Goal: Information Seeking & Learning: Check status

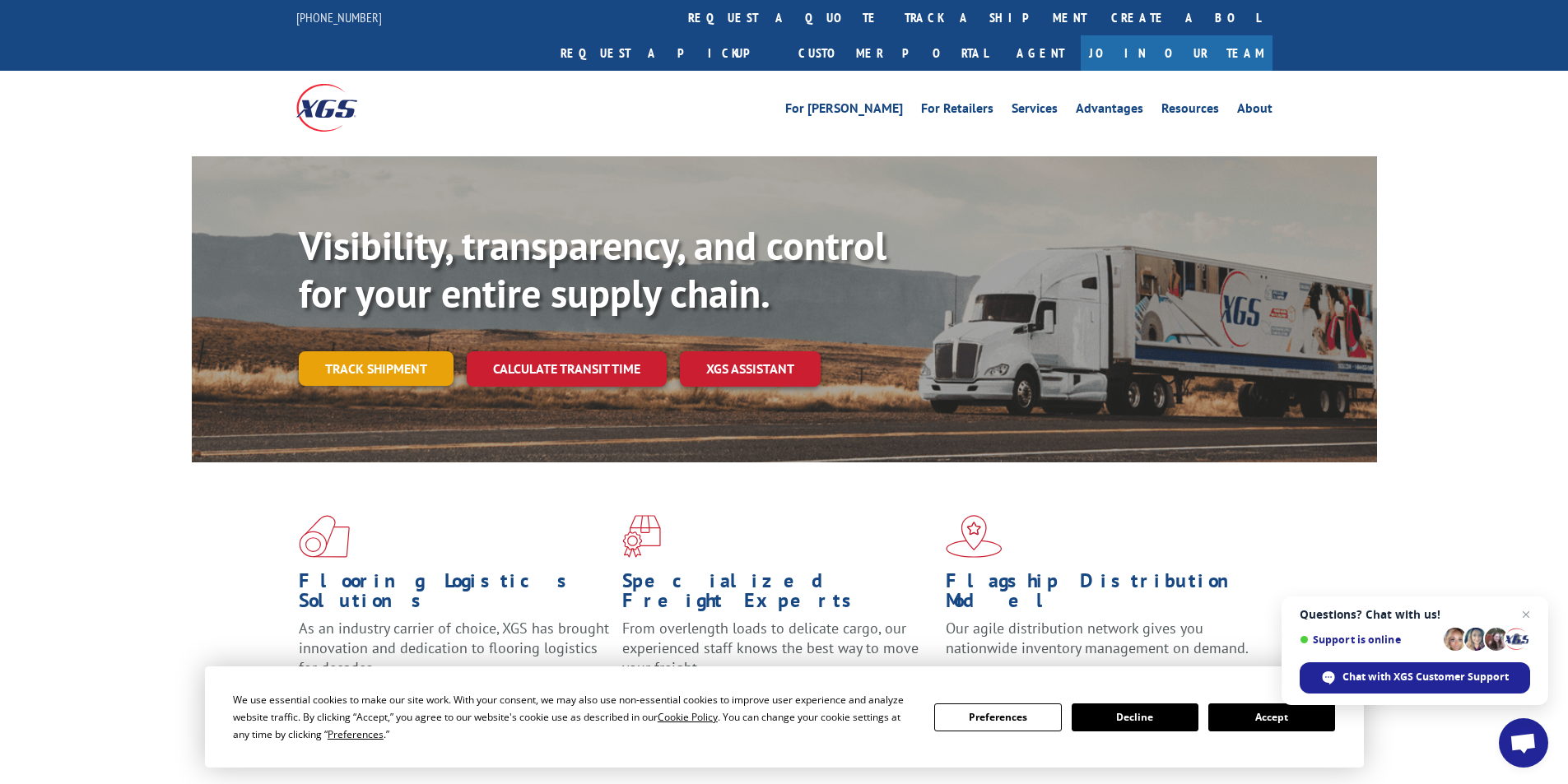
click at [400, 351] on link "Track shipment" at bounding box center [376, 368] width 155 height 35
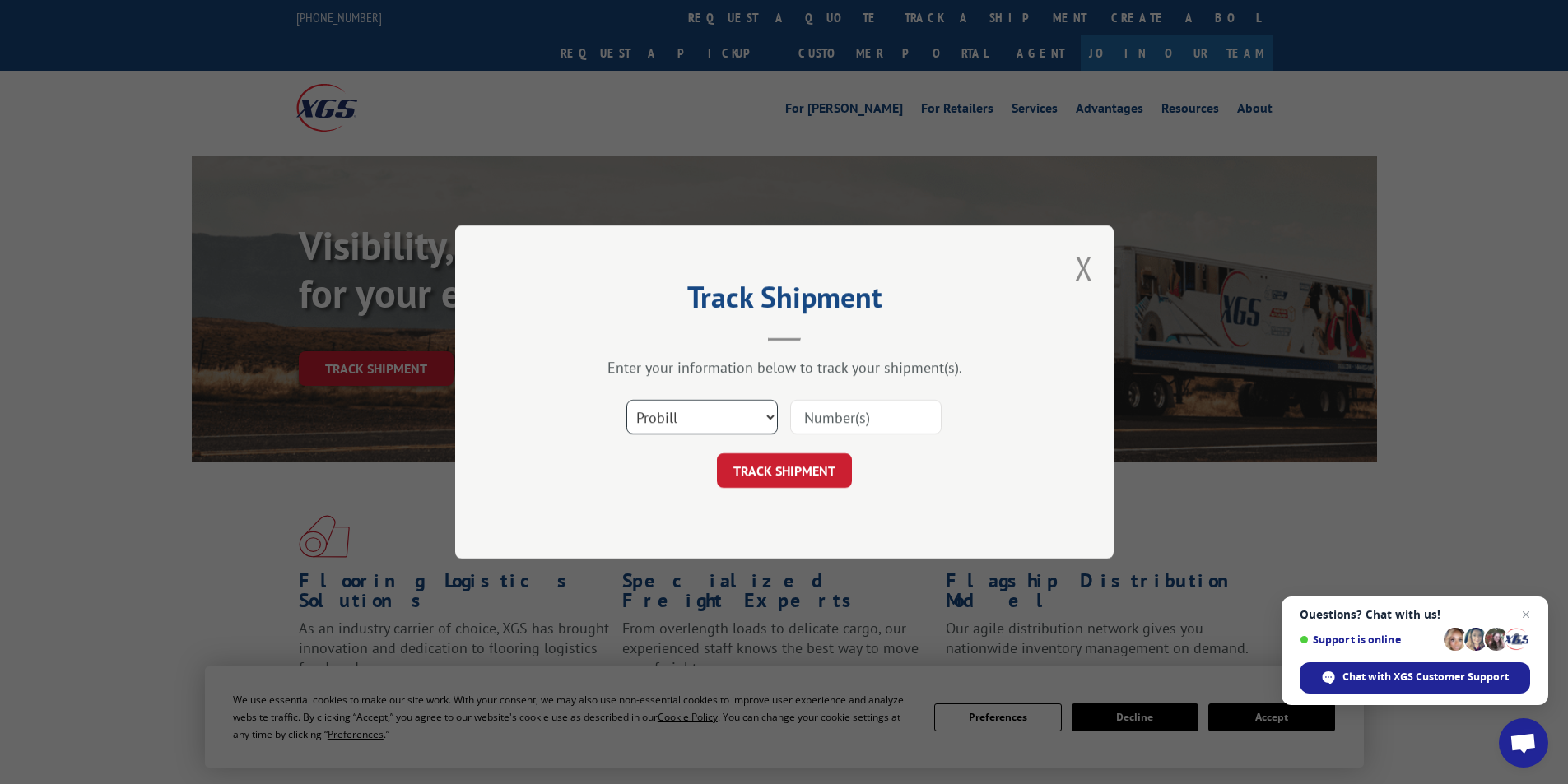
click at [682, 404] on select "Select category... Probill BOL PO" at bounding box center [702, 417] width 152 height 35
select select "bol"
click at [626, 399] on select "Select category... Probill BOL PO" at bounding box center [702, 417] width 152 height 35
click at [838, 424] on input at bounding box center [866, 417] width 152 height 35
paste input "7060442"
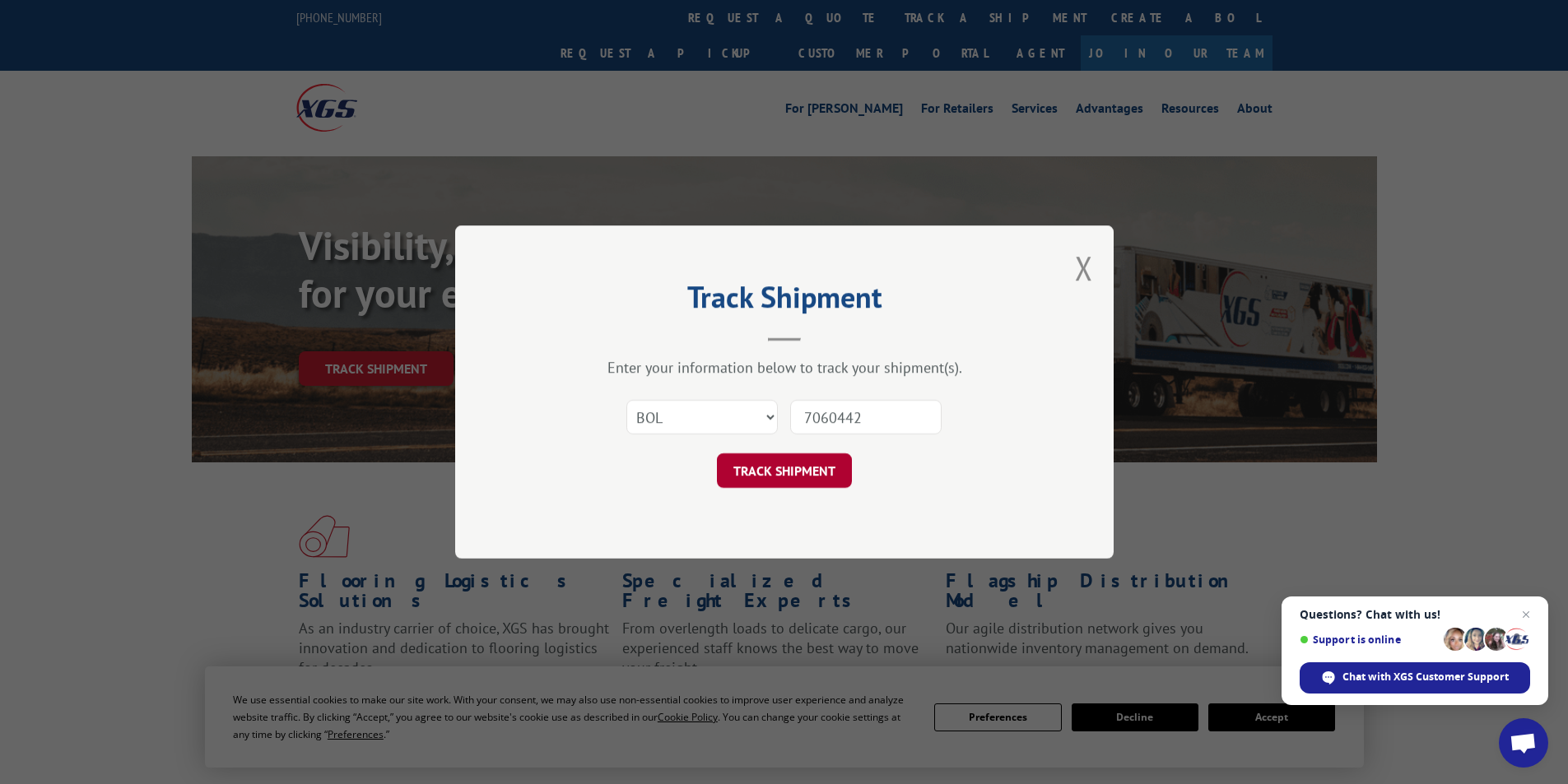
type input "7060442"
click at [813, 482] on button "TRACK SHIPMENT" at bounding box center [784, 471] width 135 height 35
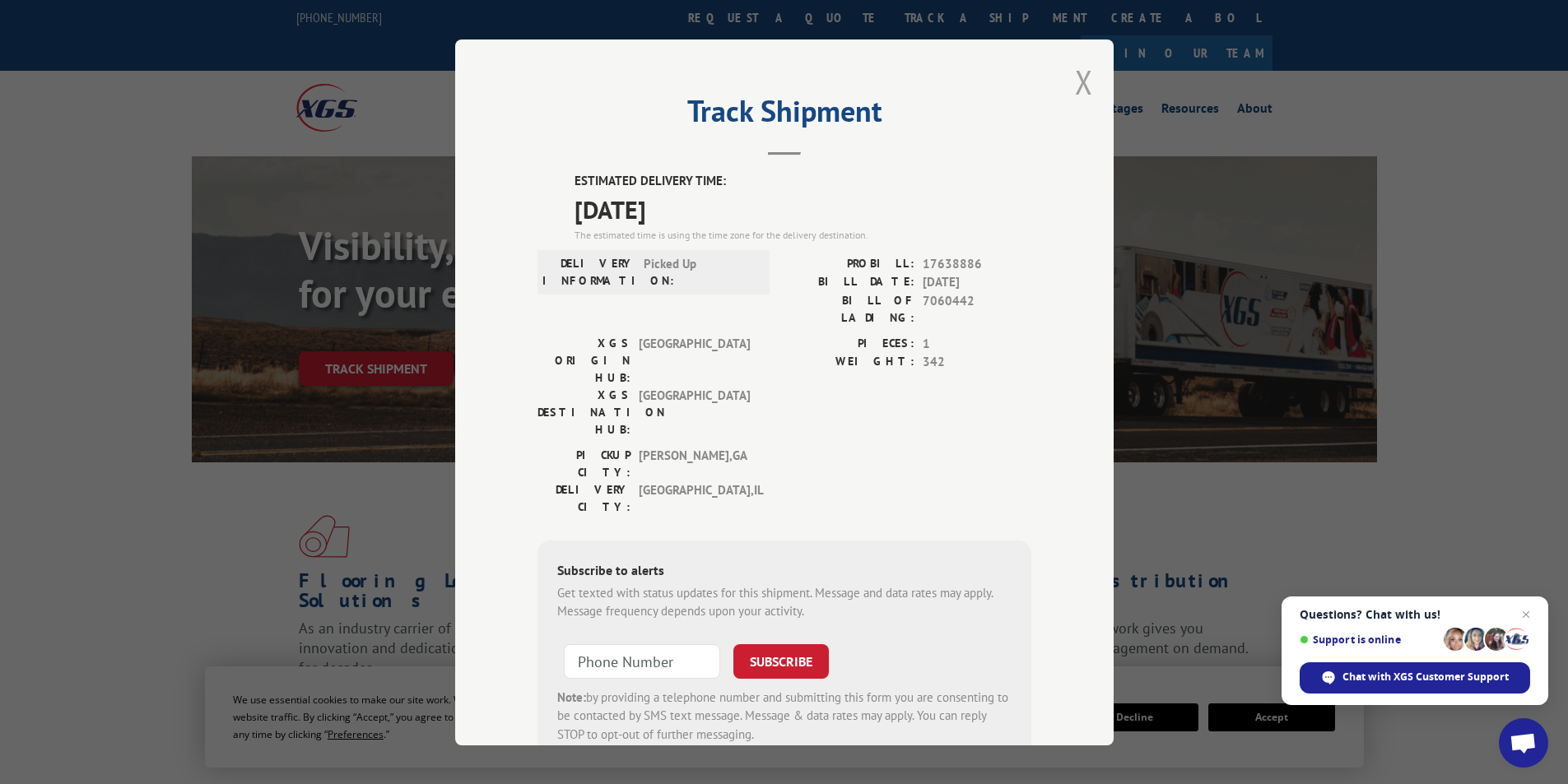
click at [1077, 90] on button "Close modal" at bounding box center [1083, 82] width 18 height 44
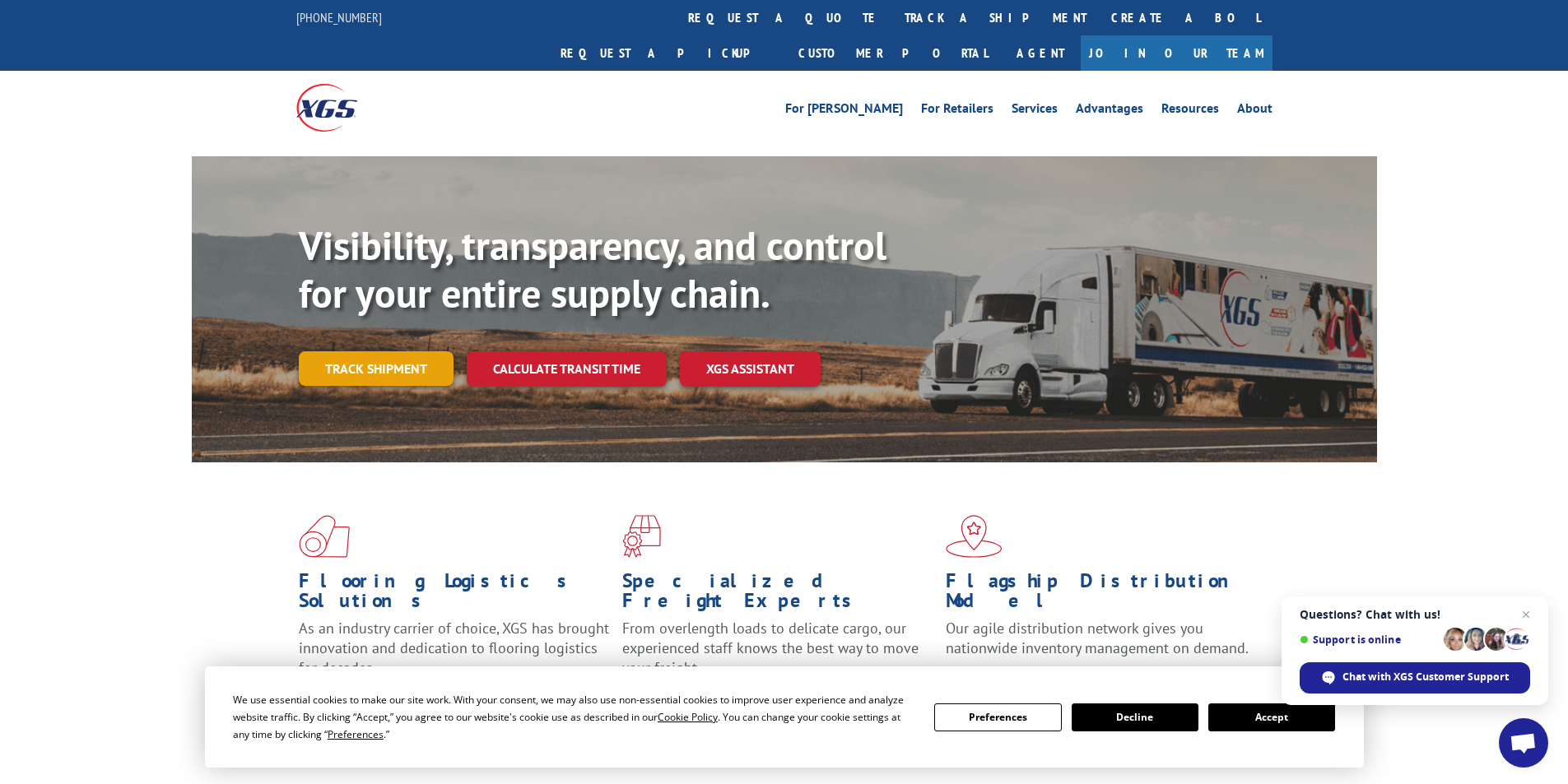
click at [424, 351] on link "Track shipment" at bounding box center [376, 368] width 155 height 35
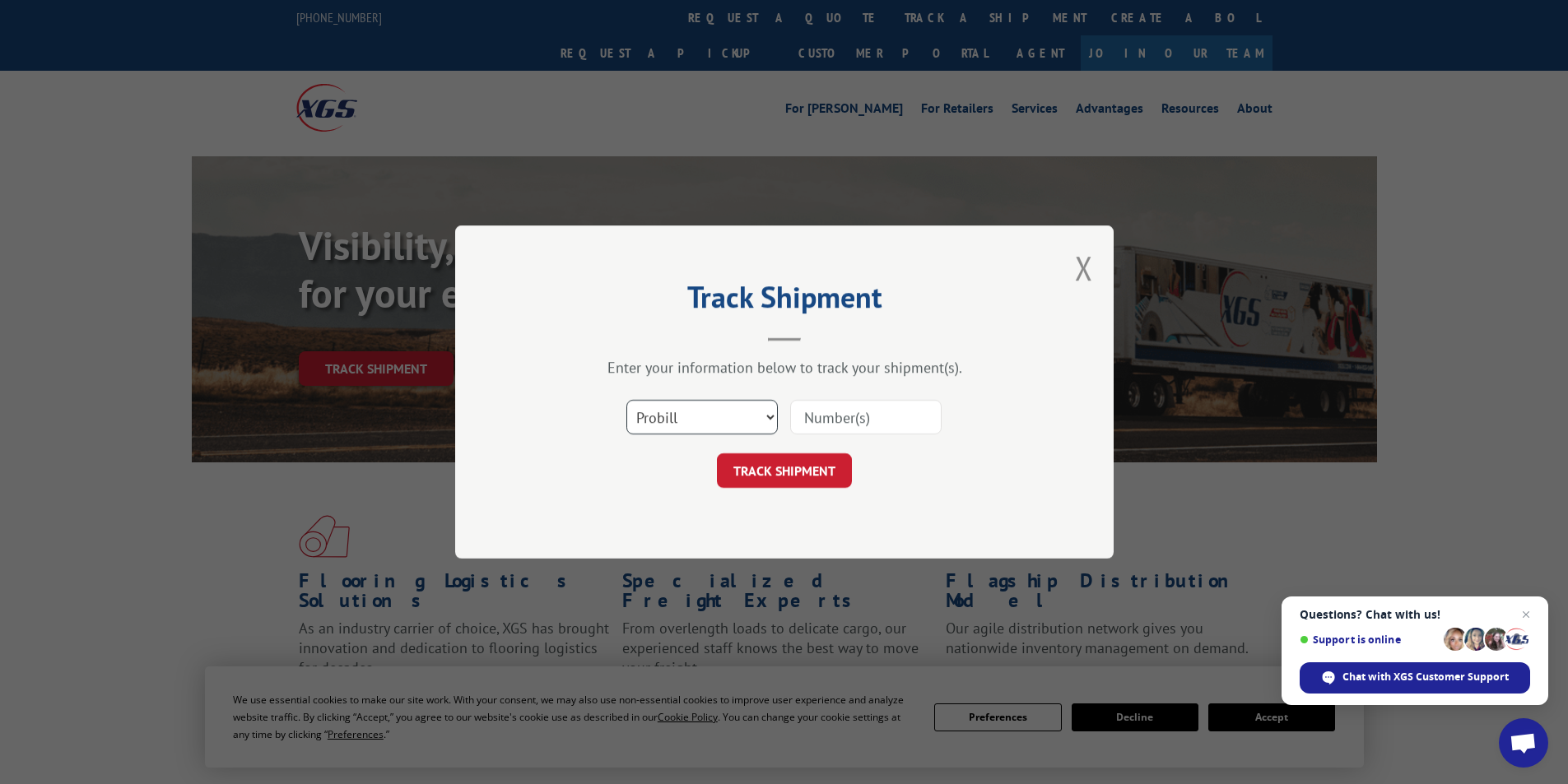
click at [704, 421] on select "Select category... Probill BOL PO" at bounding box center [702, 417] width 152 height 35
select select "bol"
click at [626, 399] on select "Select category... Probill BOL PO" at bounding box center [702, 417] width 152 height 35
click at [891, 422] on input at bounding box center [866, 417] width 152 height 35
paste input "7046569"
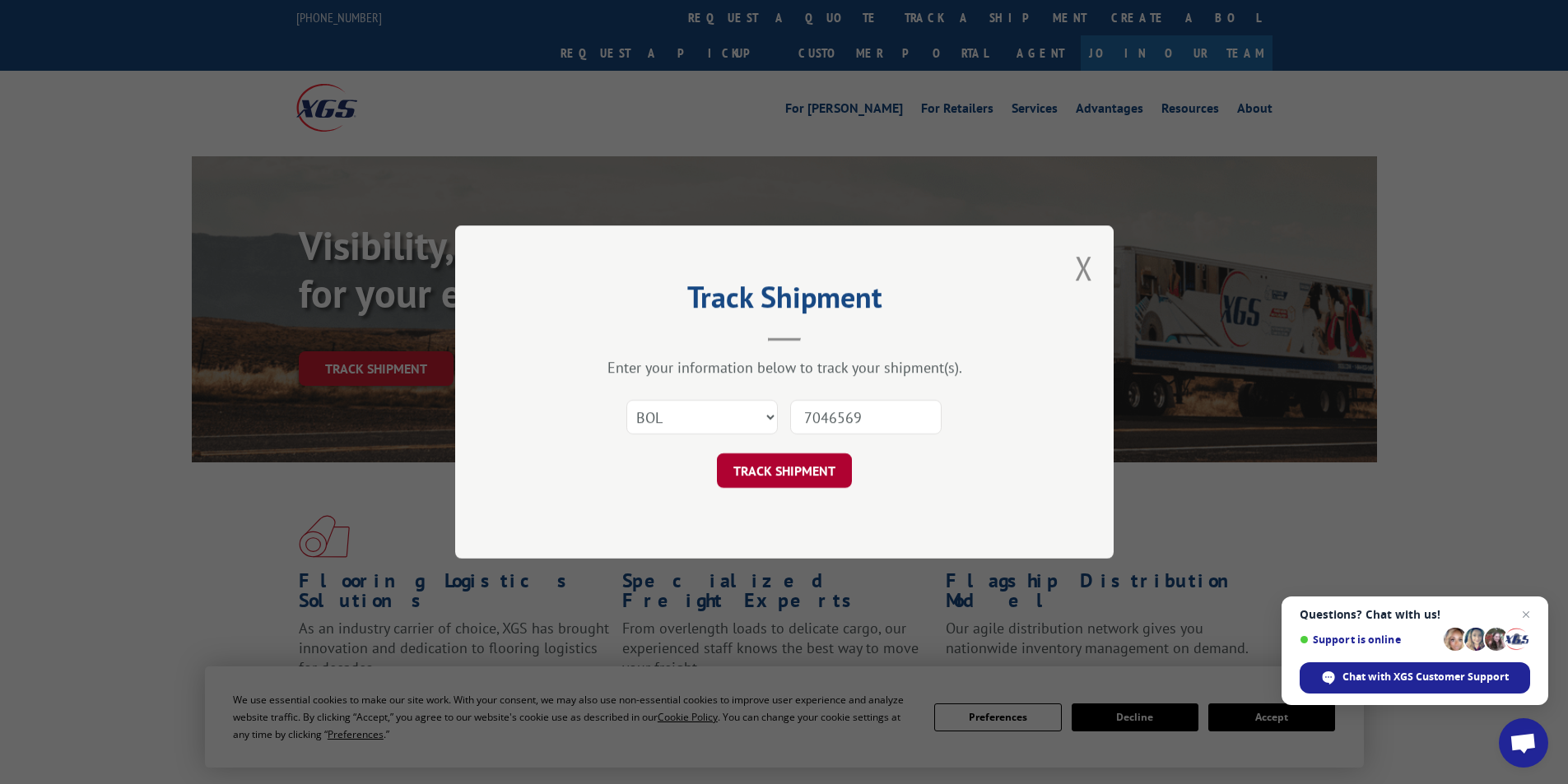
type input "7046569"
click at [821, 473] on button "TRACK SHIPMENT" at bounding box center [784, 471] width 135 height 35
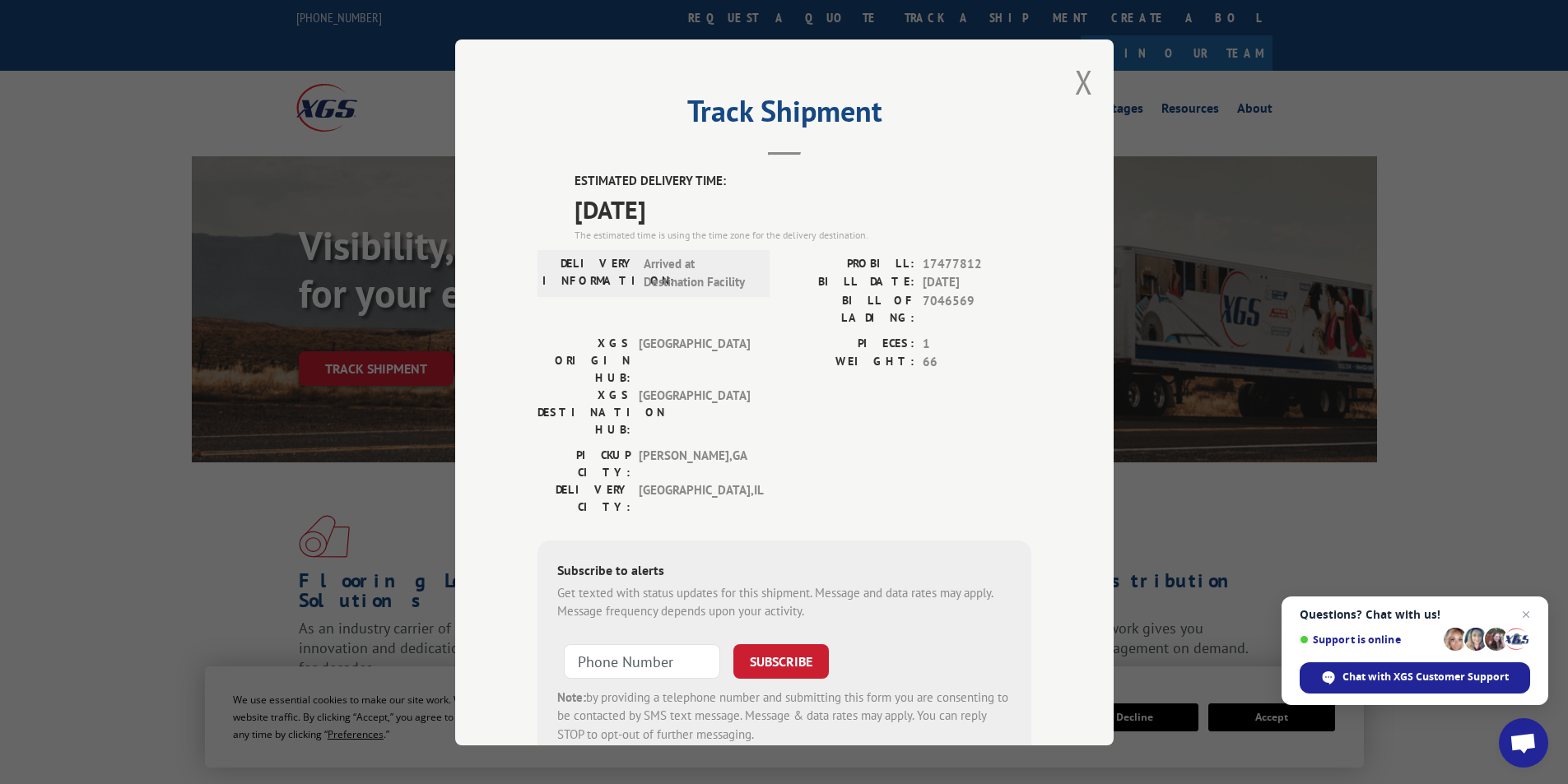
click at [1067, 79] on div "Track Shipment ESTIMATED DELIVERY TIME: [DATE] The estimated time is using the …" at bounding box center [784, 392] width 658 height 705
